Goal: Task Accomplishment & Management: Complete application form

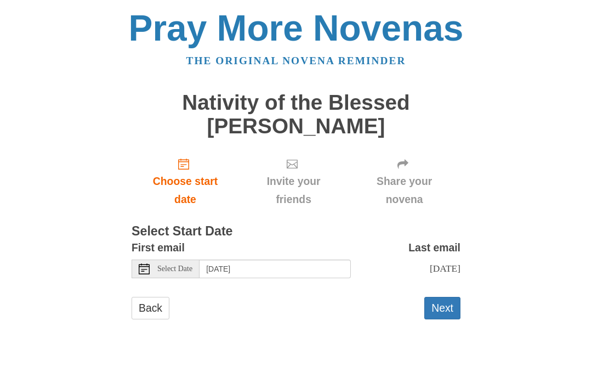
click at [451, 263] on span "[DATE]" at bounding box center [445, 268] width 31 height 11
click at [186, 172] on span "Choose start date" at bounding box center [186, 190] width 86 height 36
click at [268, 264] on input "Friday, August 29th" at bounding box center [275, 268] width 151 height 19
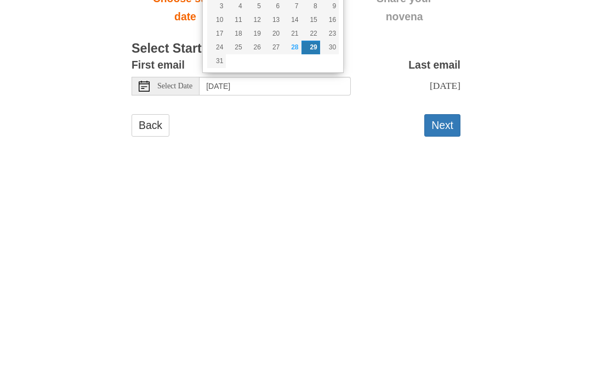
click at [446, 297] on button "Next" at bounding box center [442, 308] width 36 height 22
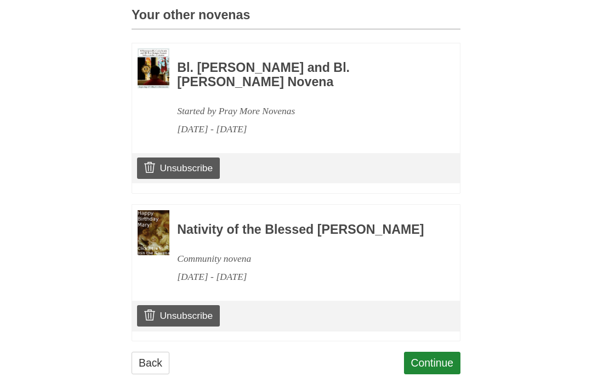
scroll to position [505, 0]
click at [193, 325] on link "Unsubscribe" at bounding box center [178, 314] width 83 height 21
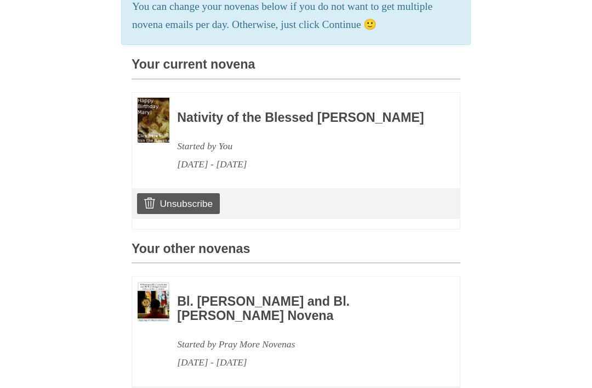
scroll to position [323, 0]
